Goal: Entertainment & Leisure: Consume media (video, audio)

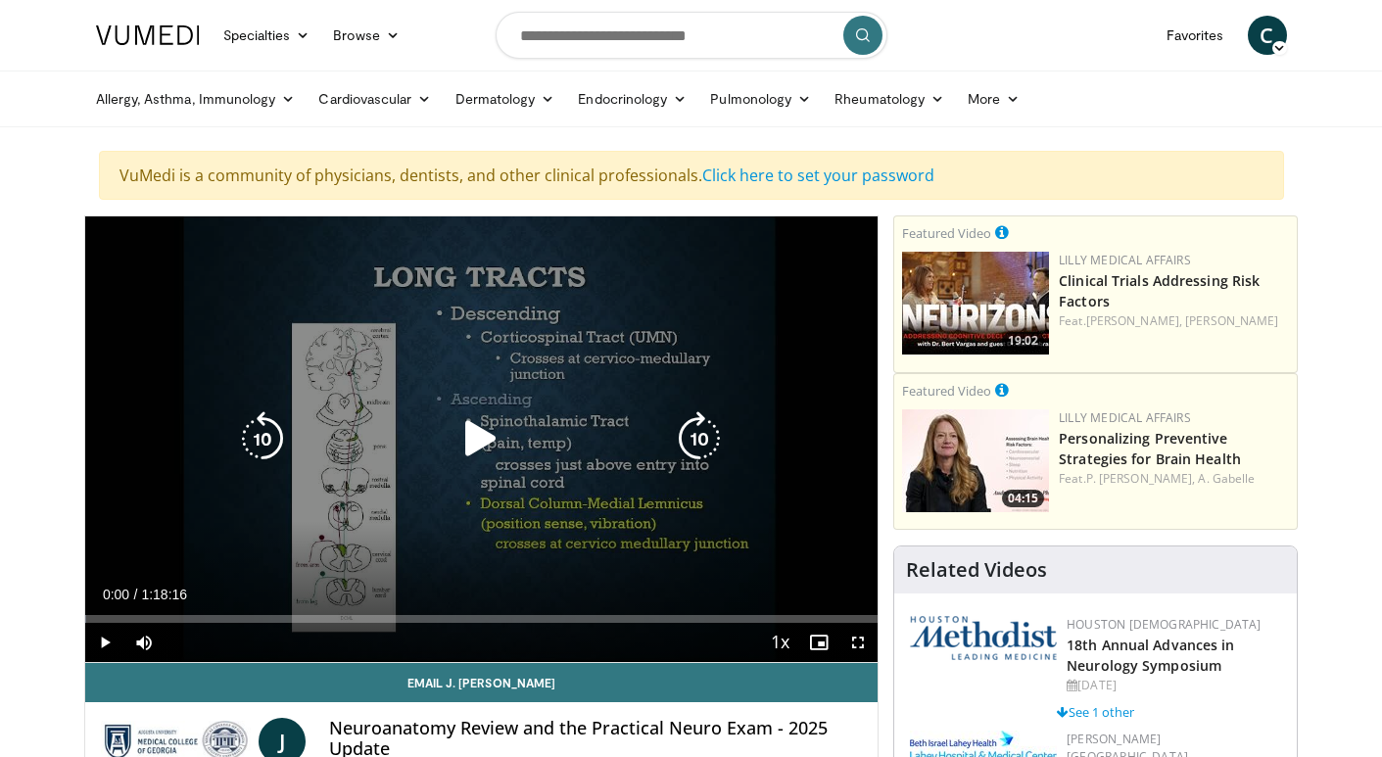
click at [479, 436] on icon "Video Player" at bounding box center [480, 438] width 55 height 55
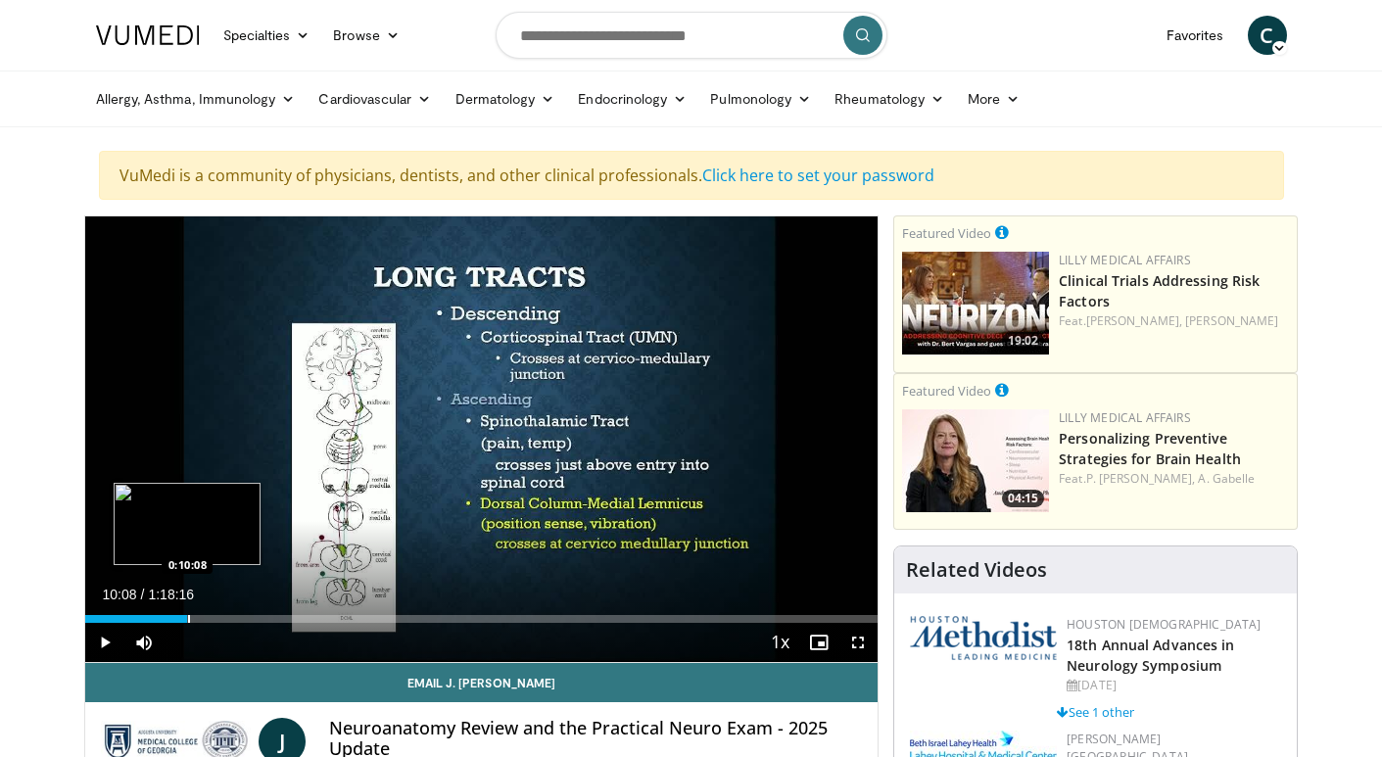
drag, startPoint x: 141, startPoint y: 619, endPoint x: 189, endPoint y: 619, distance: 48.0
click at [189, 619] on div "Progress Bar" at bounding box center [189, 619] width 2 height 8
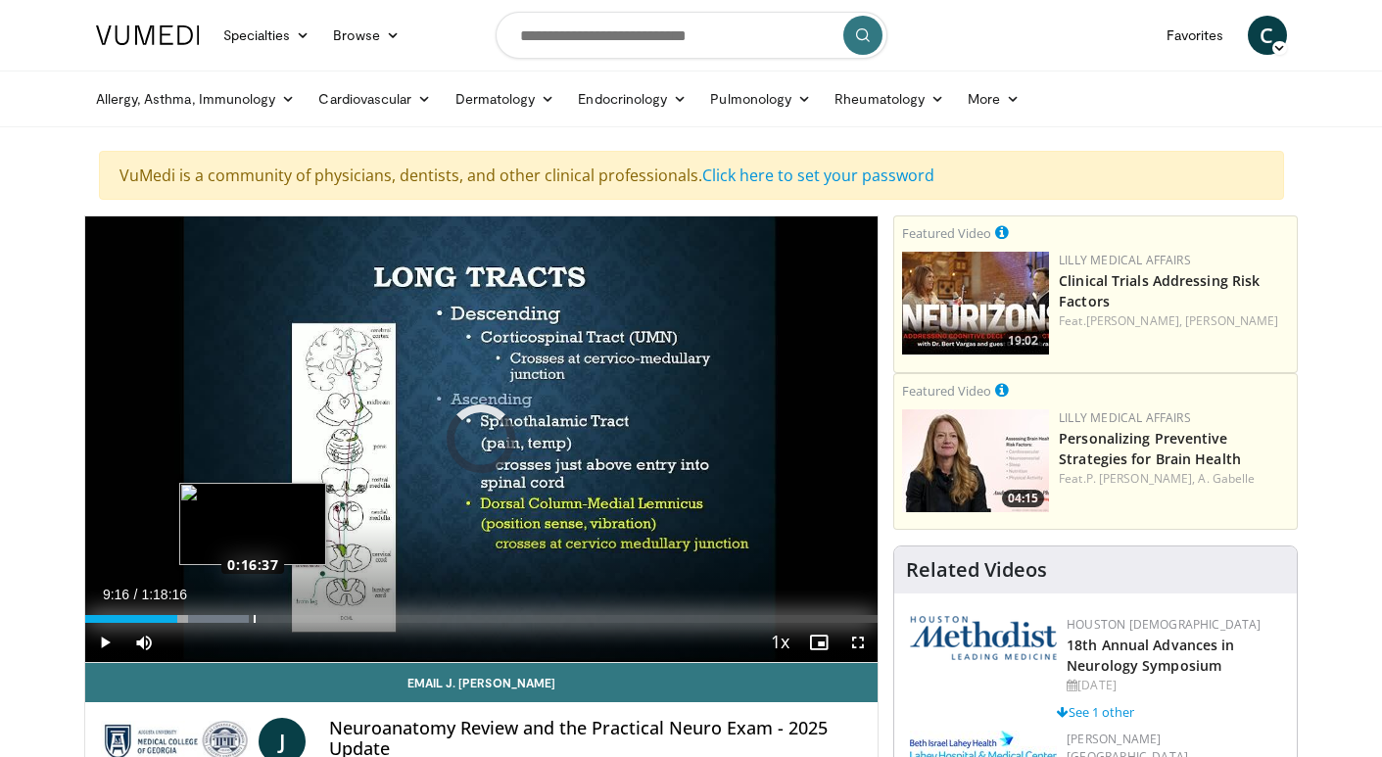
drag, startPoint x: 176, startPoint y: 609, endPoint x: 265, endPoint y: 611, distance: 89.1
click at [265, 611] on div "Loaded : 20.65% 0:16:19 0:16:37" at bounding box center [481, 613] width 793 height 19
